Goal: Task Accomplishment & Management: Manage account settings

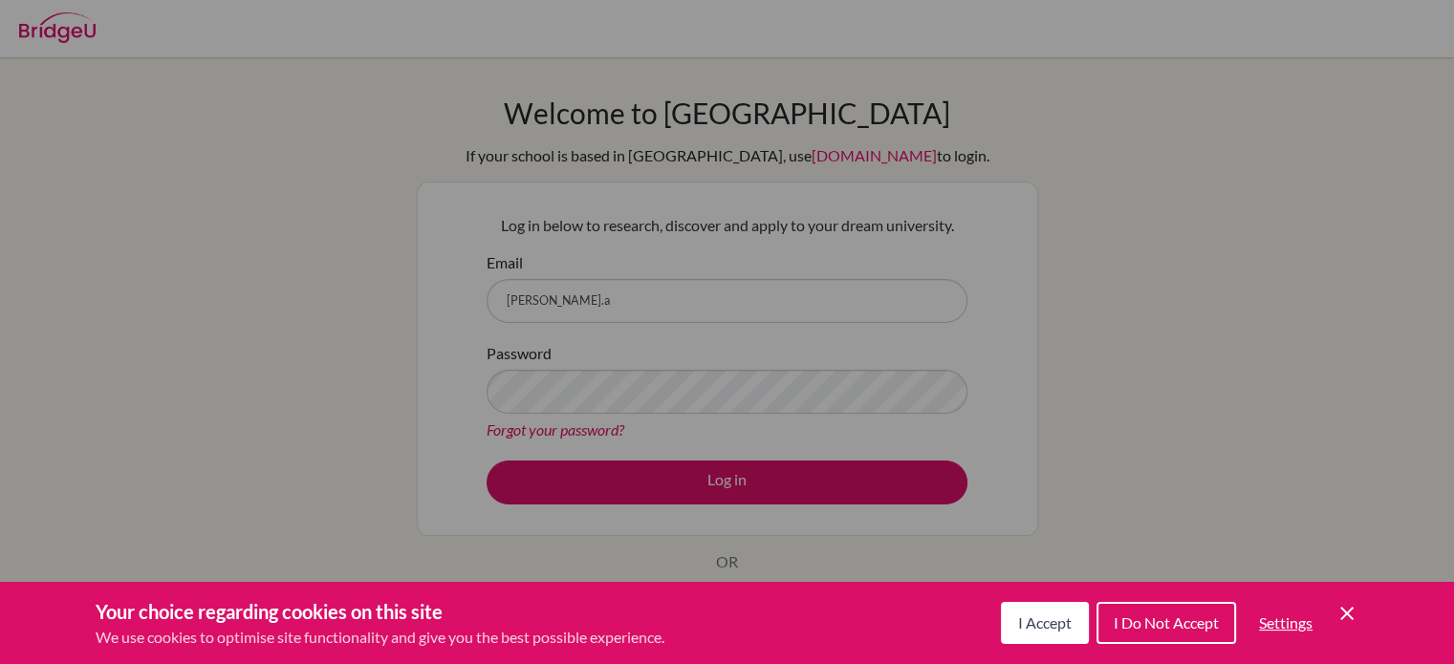
click at [1018, 627] on span "I Accept" at bounding box center [1045, 623] width 54 height 18
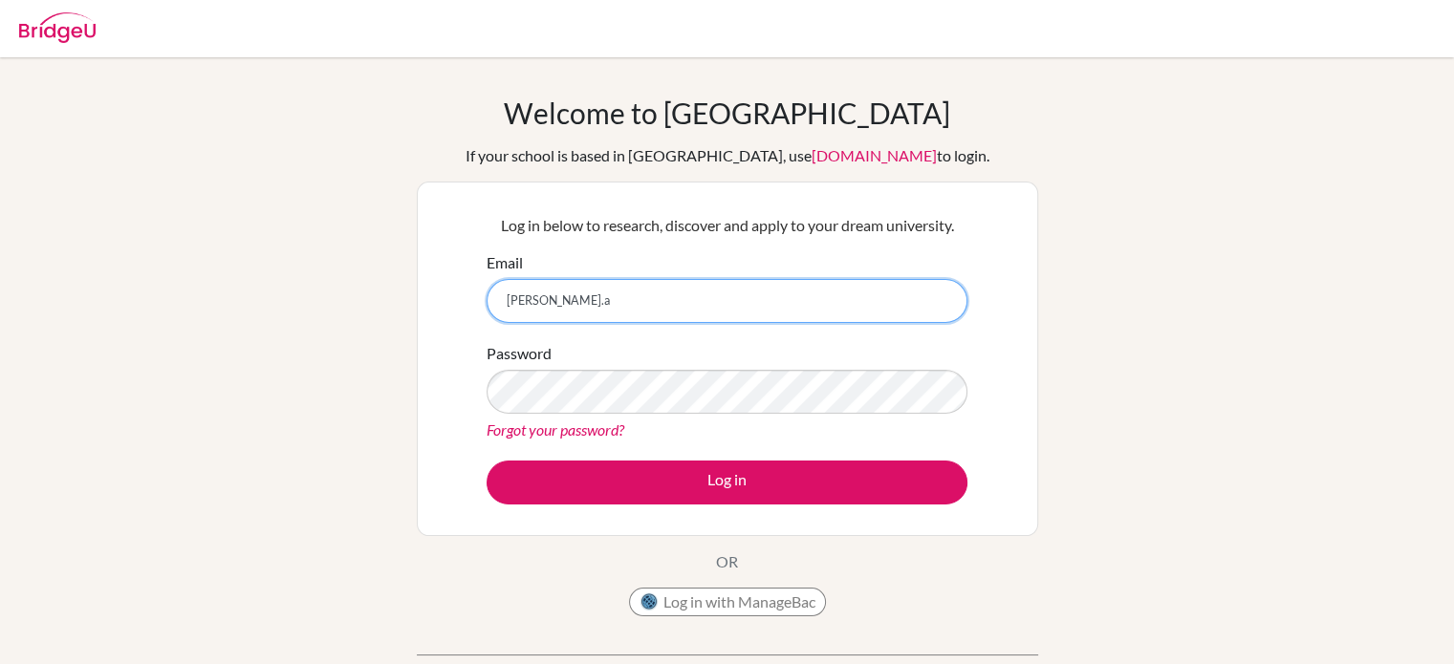
click at [797, 316] on input "pullen.a" at bounding box center [727, 301] width 481 height 44
type input "[PERSON_NAME][EMAIL_ADDRESS][DOMAIN_NAME]"
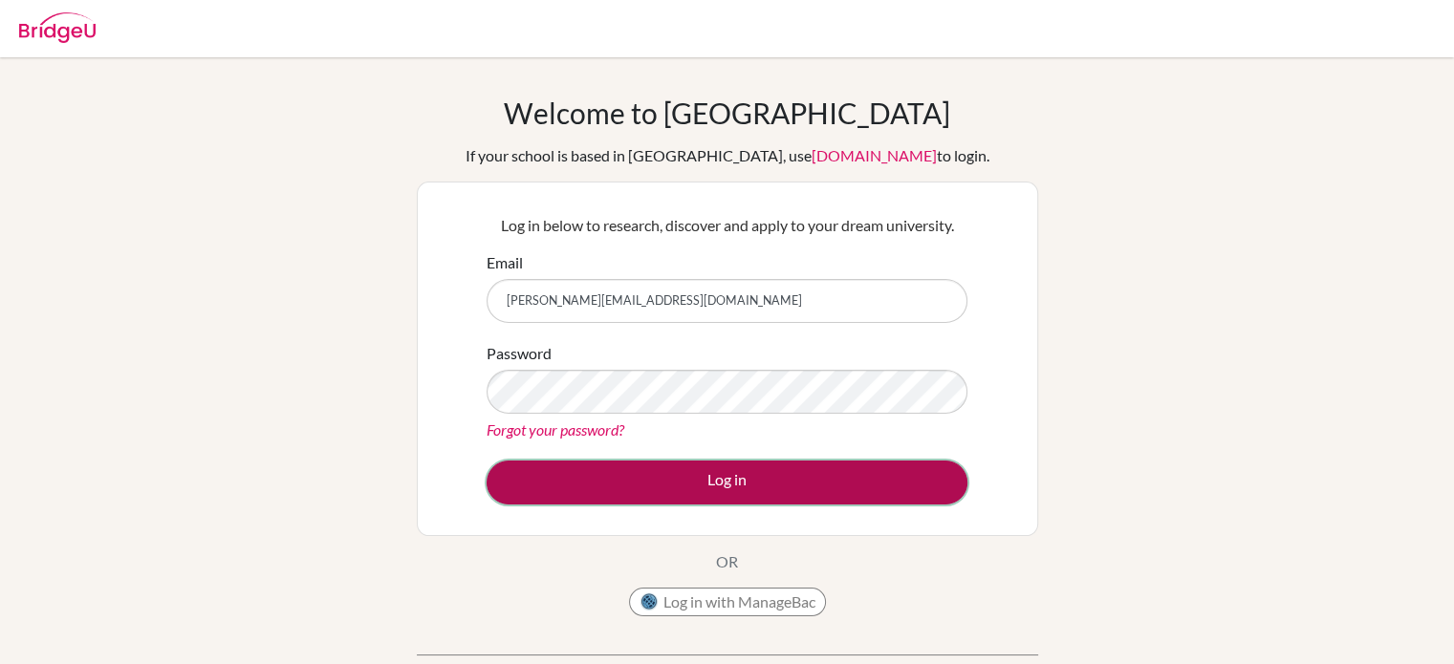
click at [764, 476] on button "Log in" at bounding box center [727, 483] width 481 height 44
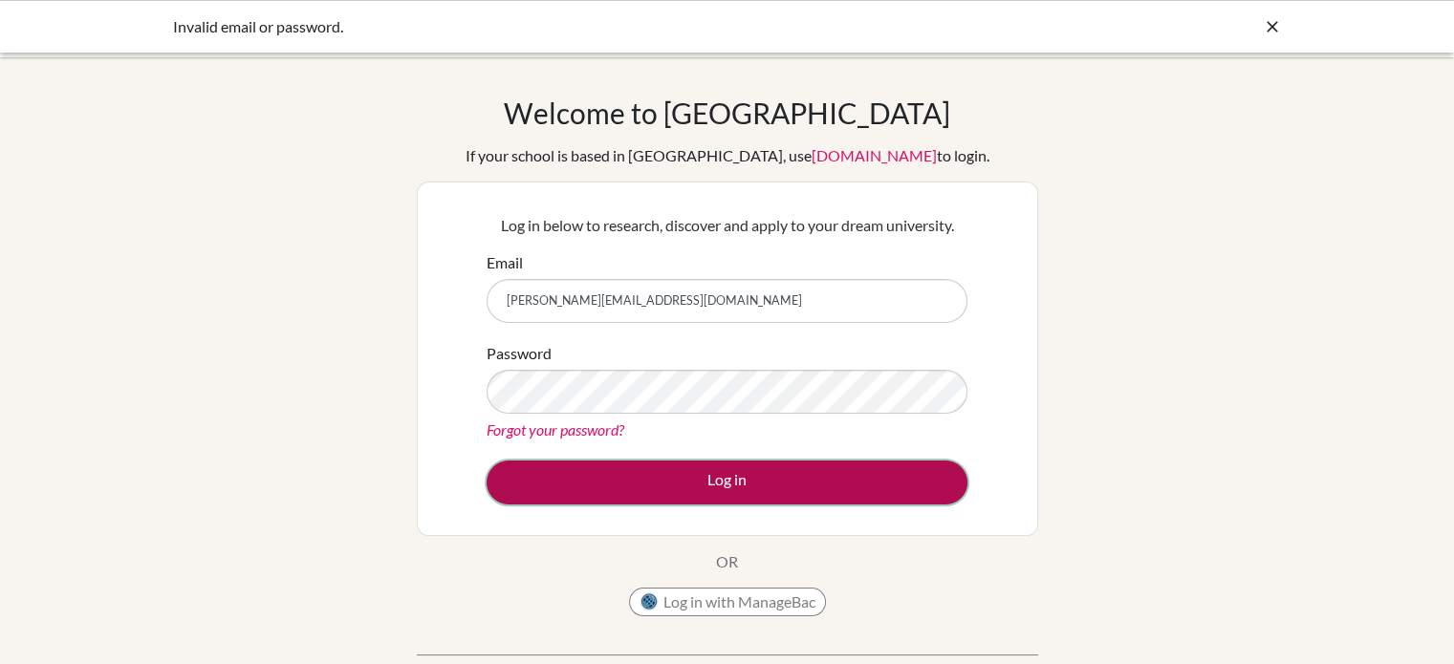
click at [624, 467] on button "Log in" at bounding box center [727, 483] width 481 height 44
